Goal: Use online tool/utility: Utilize a website feature to perform a specific function

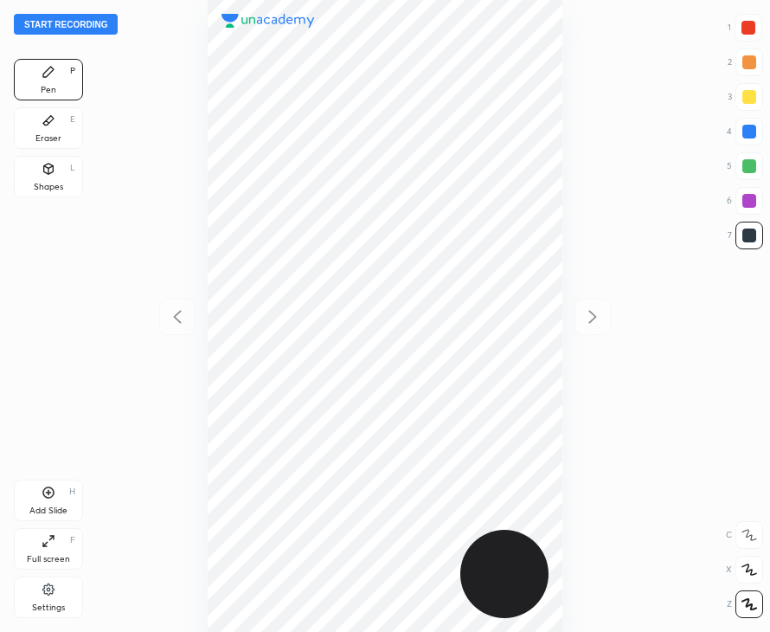
scroll to position [632, 493]
click at [670, 217] on div "Start recording 1 2 3 4 5 6 7 R O A L C X Z Erase all C X Z Pen P Eraser E Shap…" at bounding box center [385, 316] width 770 height 632
click at [96, 18] on button "Start recording" at bounding box center [66, 24] width 104 height 21
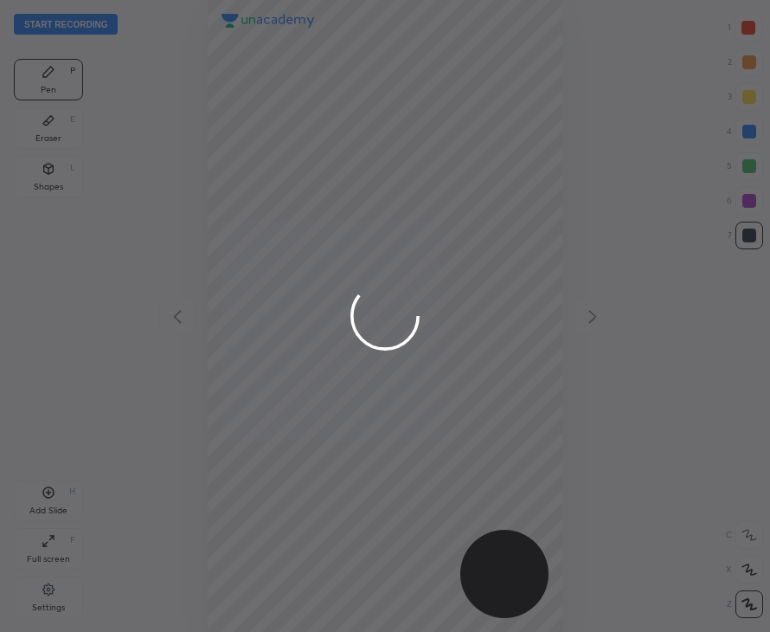
click at [745, 29] on div at bounding box center [385, 316] width 770 height 632
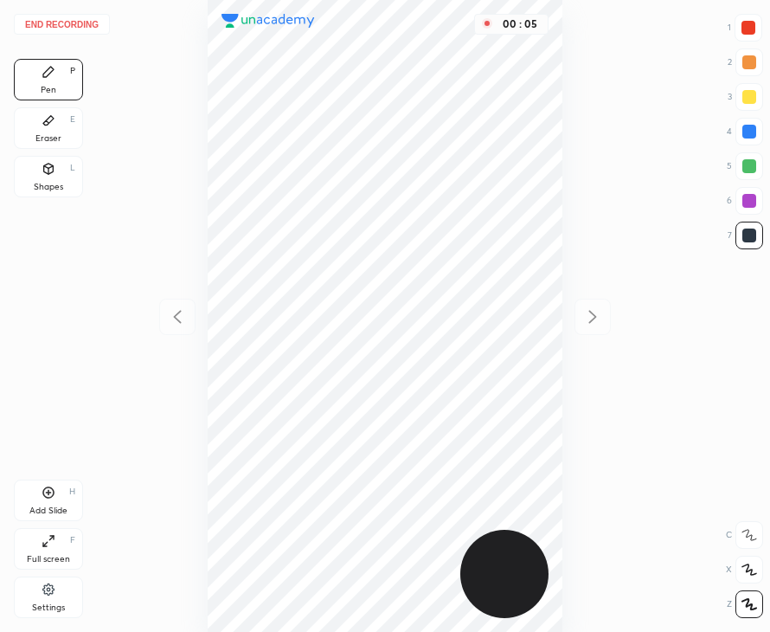
click at [751, 35] on div at bounding box center [749, 28] width 28 height 28
click at [747, 247] on div at bounding box center [749, 235] width 28 height 28
click at [752, 134] on div at bounding box center [749, 132] width 14 height 14
click at [747, 239] on div at bounding box center [749, 235] width 14 height 14
click at [59, 491] on div "Add Slide H" at bounding box center [48, 500] width 69 height 42
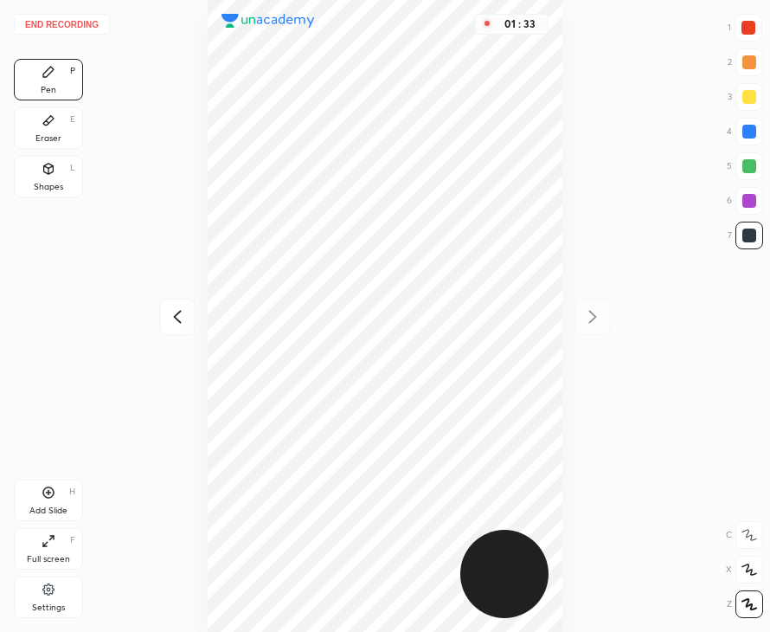
click at [744, 34] on div at bounding box center [748, 28] width 14 height 14
click at [45, 175] on icon at bounding box center [49, 169] width 14 height 14
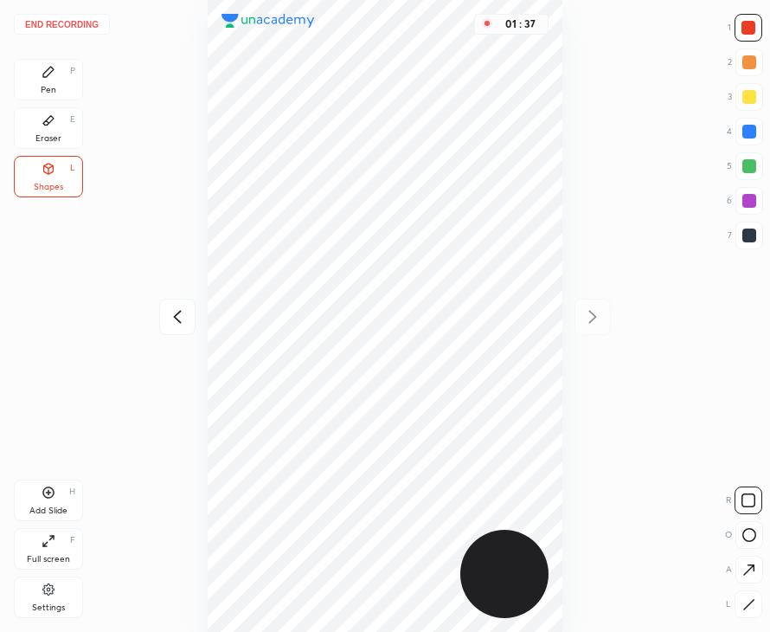
click at [79, 22] on button "End recording" at bounding box center [62, 24] width 96 height 21
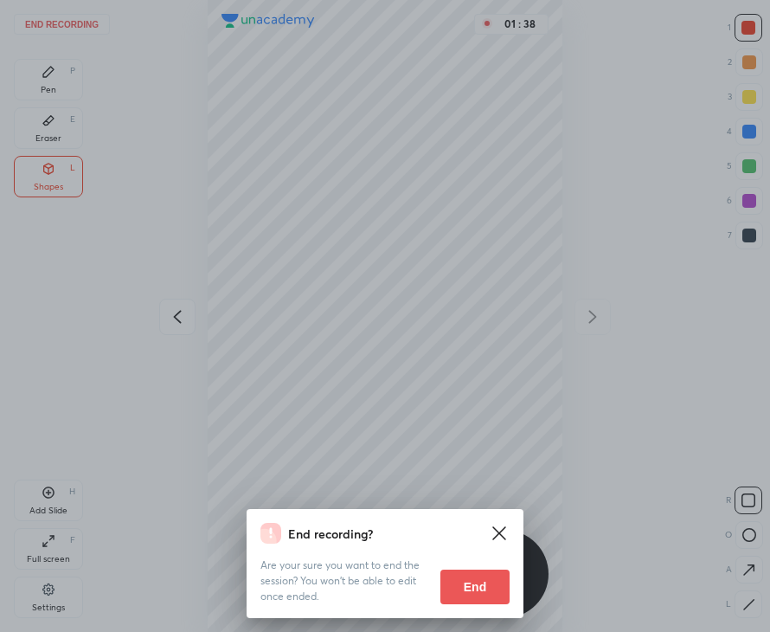
click at [479, 590] on button "End" at bounding box center [474, 586] width 69 height 35
